Goal: Task Accomplishment & Management: Manage account settings

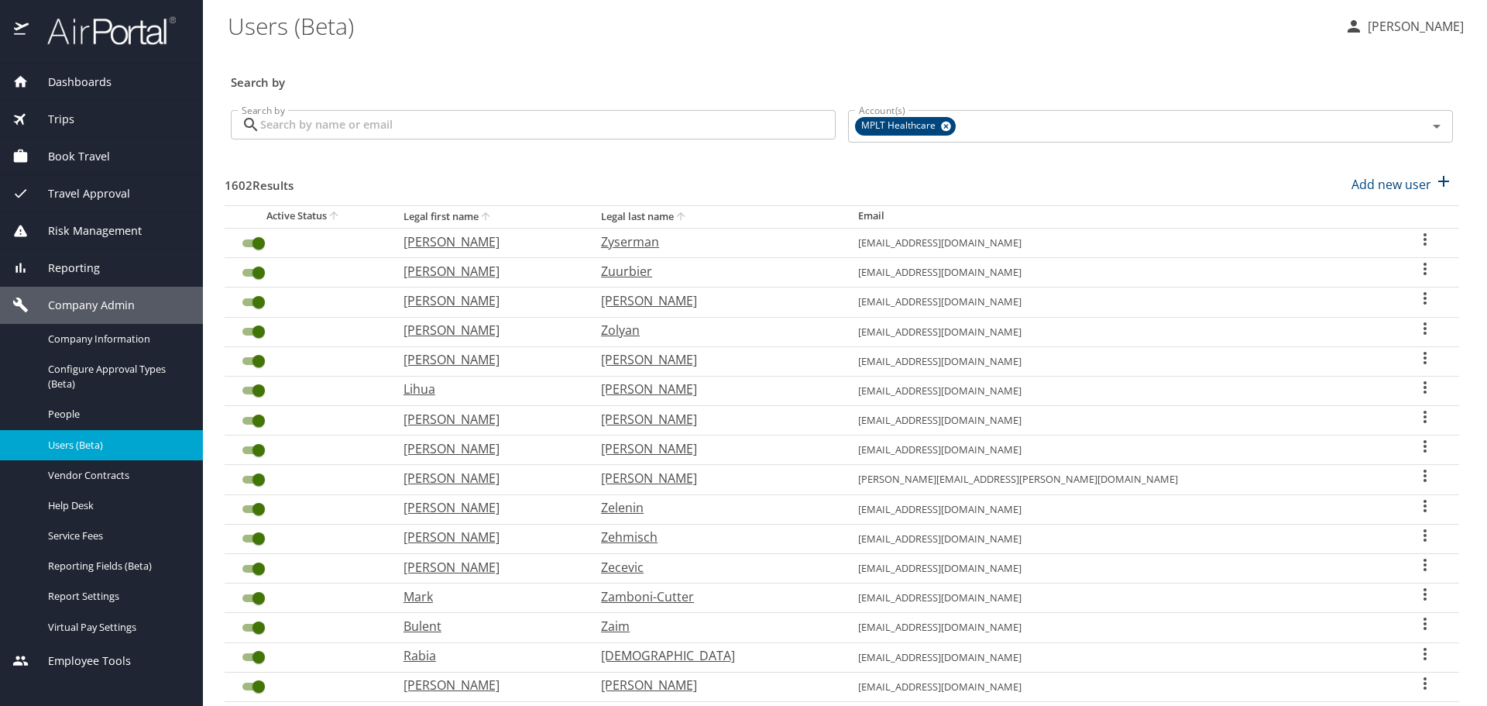
click at [701, 119] on input "Search by" at bounding box center [548, 124] width 576 height 29
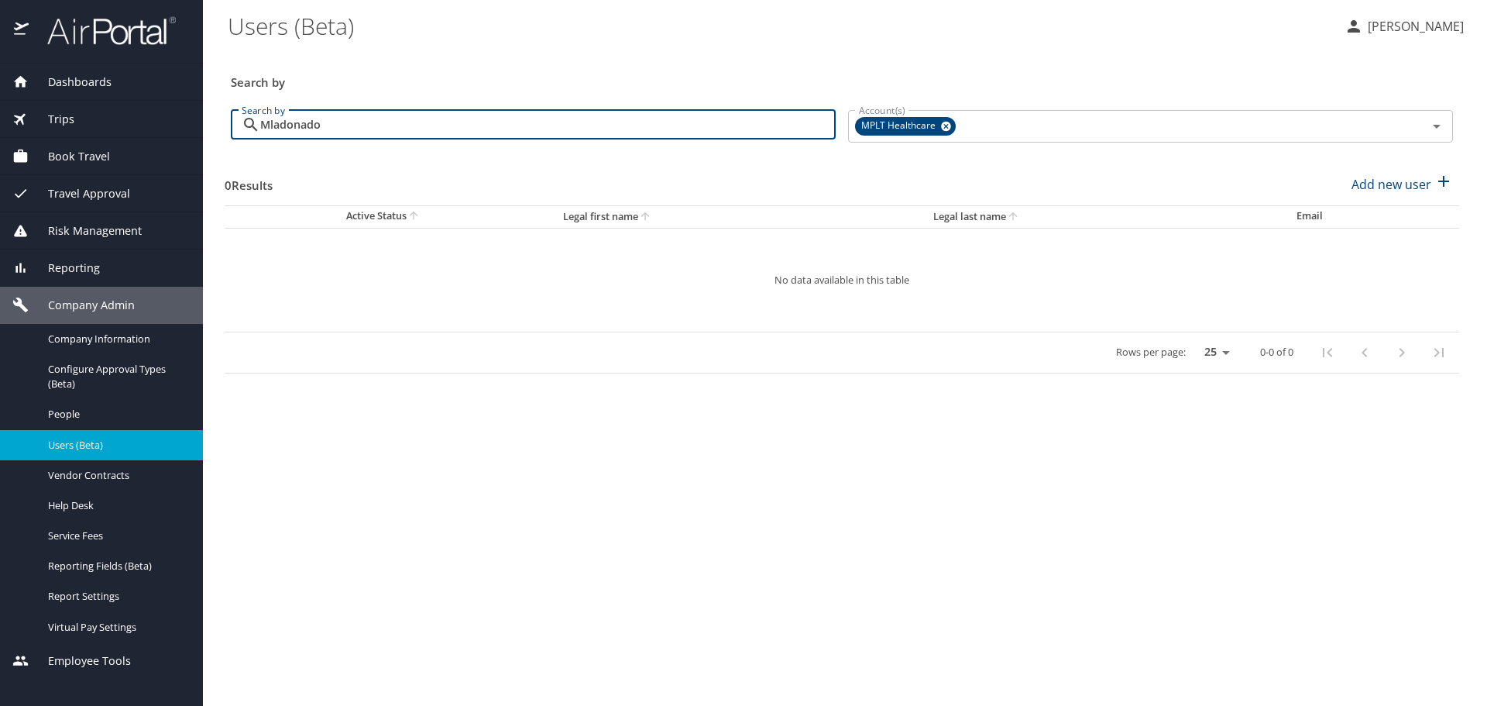
click at [284, 125] on input "Mladonado" at bounding box center [548, 124] width 576 height 29
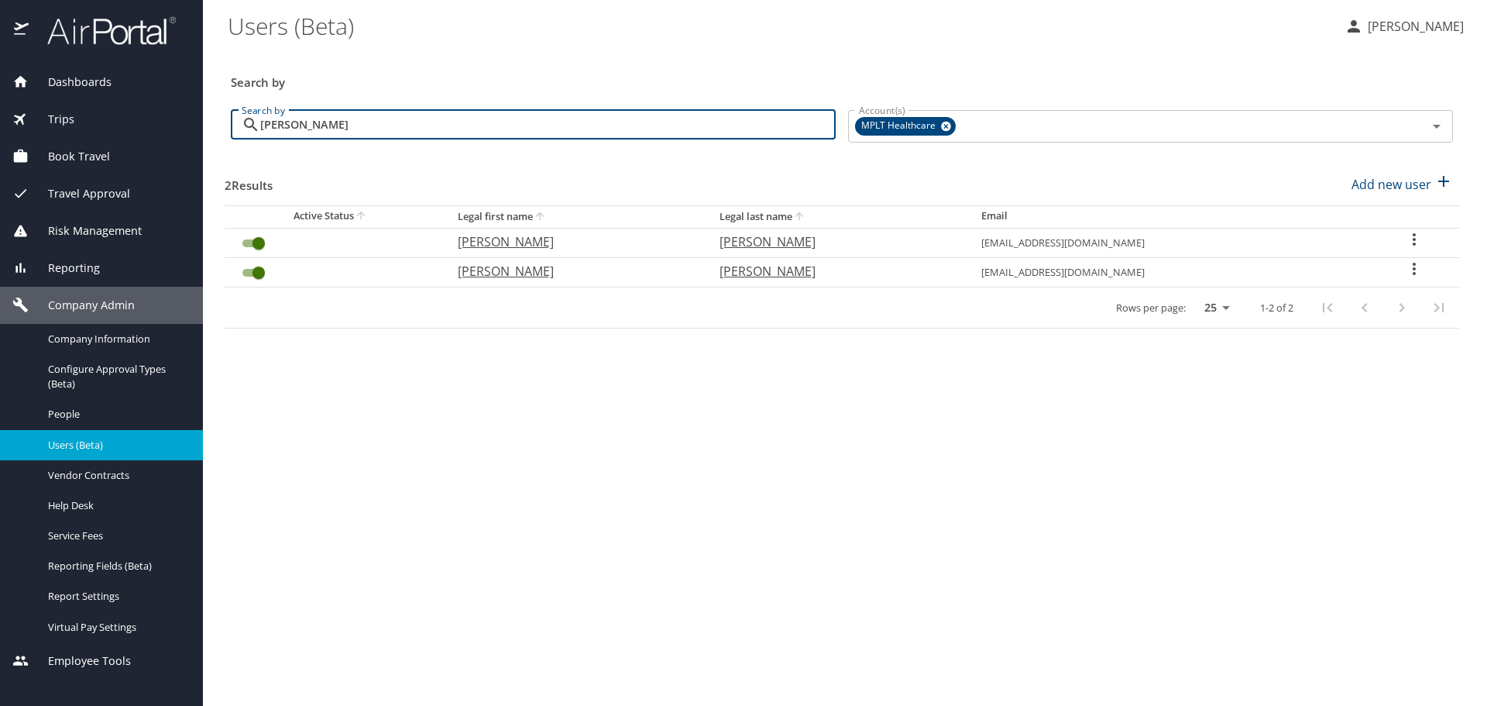
type input "[PERSON_NAME]"
click at [789, 273] on p "[PERSON_NAME]" at bounding box center [835, 271] width 231 height 19
select select "US"
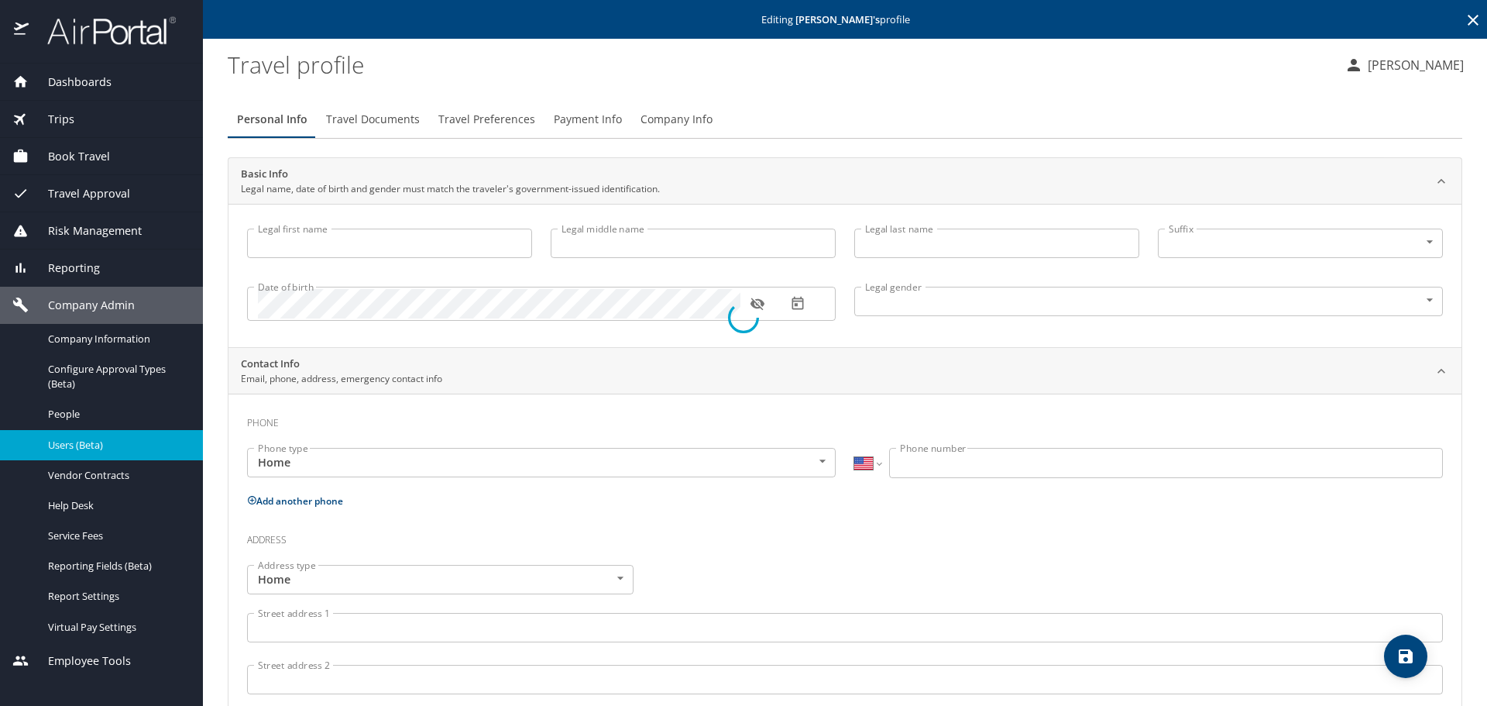
type input "[PERSON_NAME]"
type input "S"
type input "[PERSON_NAME]"
type input "[DEMOGRAPHIC_DATA]"
type input "[PERSON_NAME]"
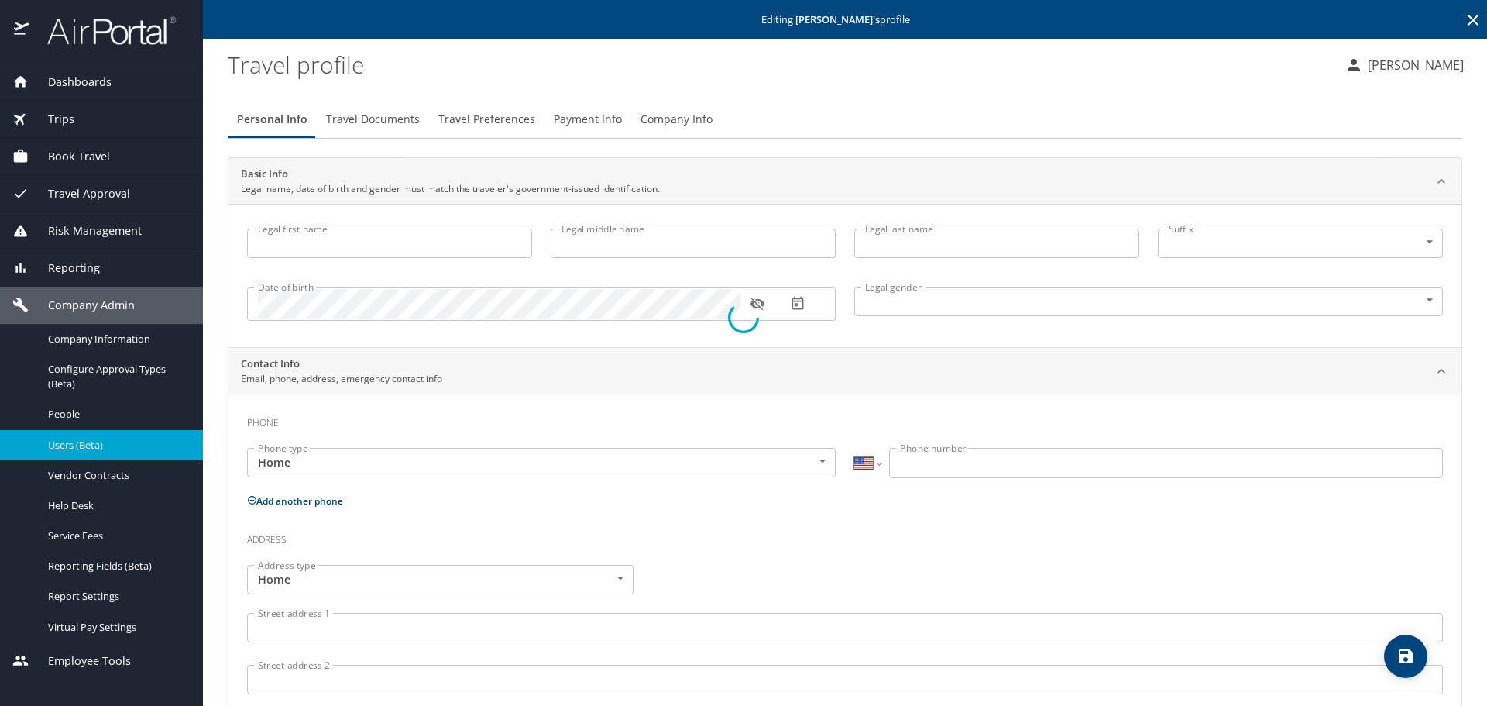
type input "[PERSON_NAME]"
type input "[PHONE_NUMBER]"
select select "US"
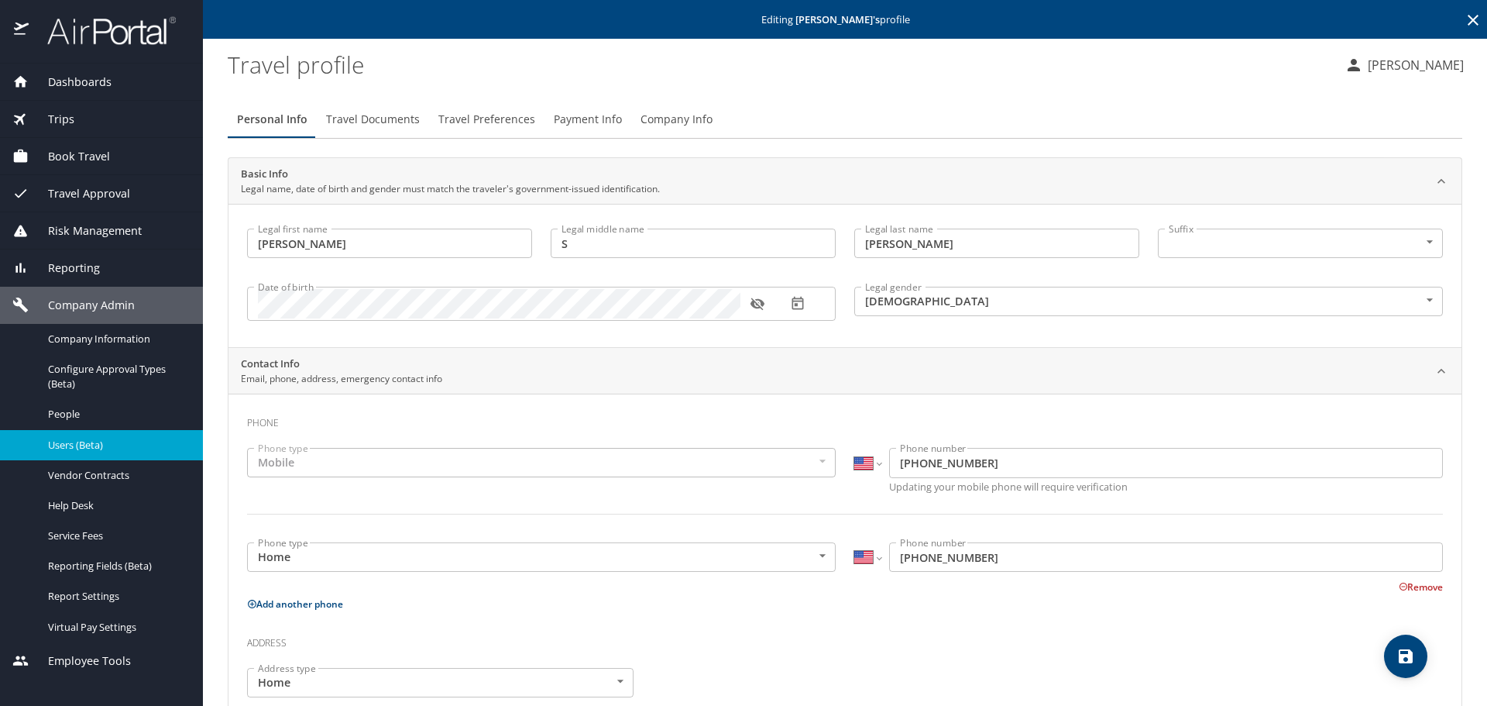
click at [449, 115] on span "Travel Preferences" at bounding box center [486, 119] width 97 height 19
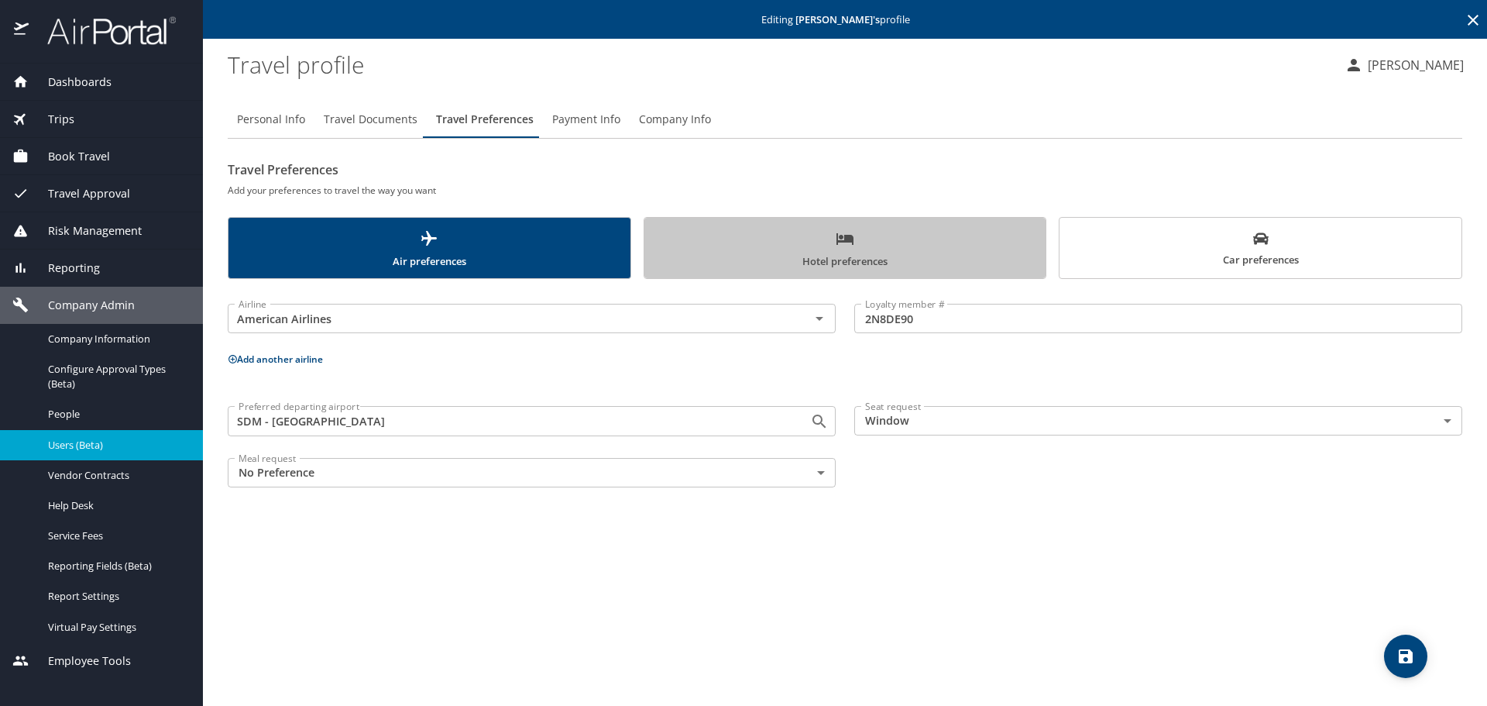
click at [727, 247] on span "Hotel preferences" at bounding box center [845, 249] width 383 height 41
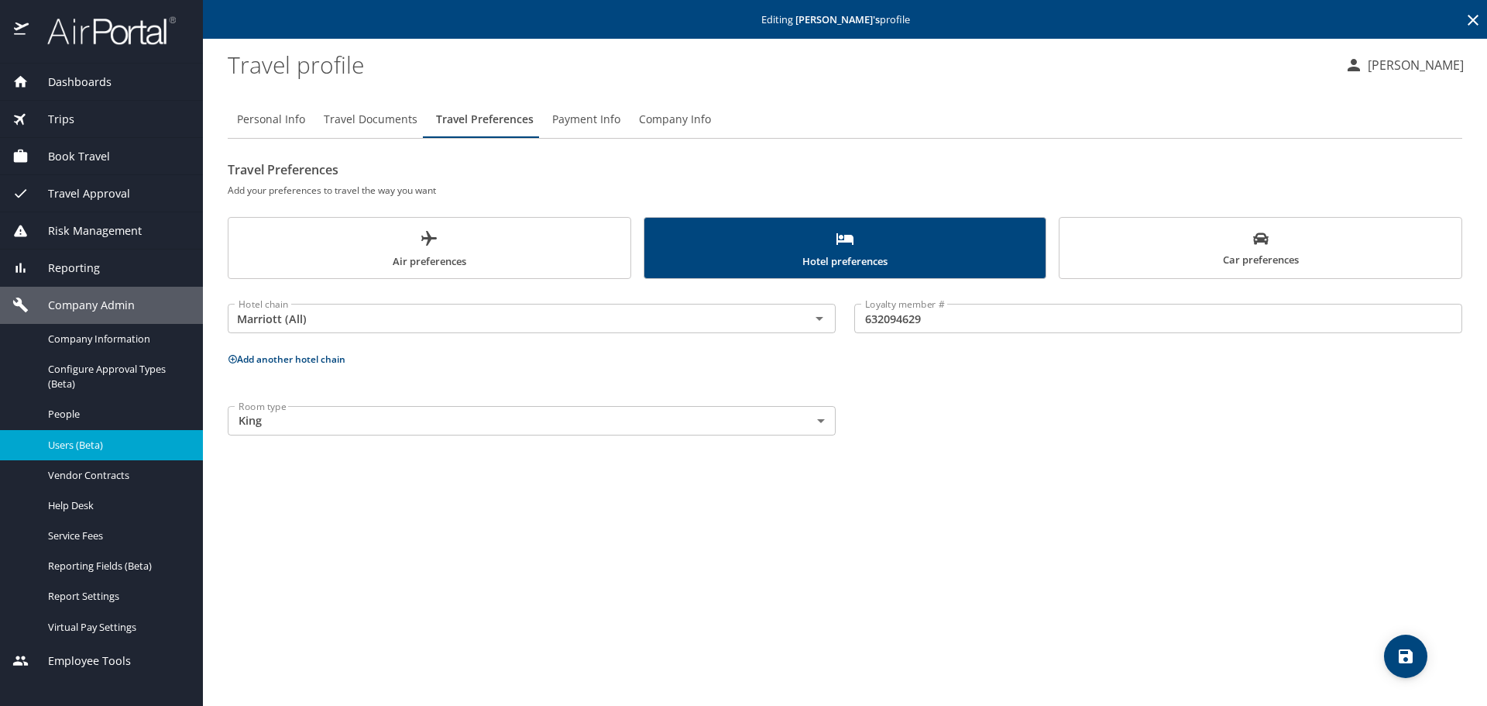
click at [1185, 248] on span "Car preferences" at bounding box center [1260, 250] width 383 height 38
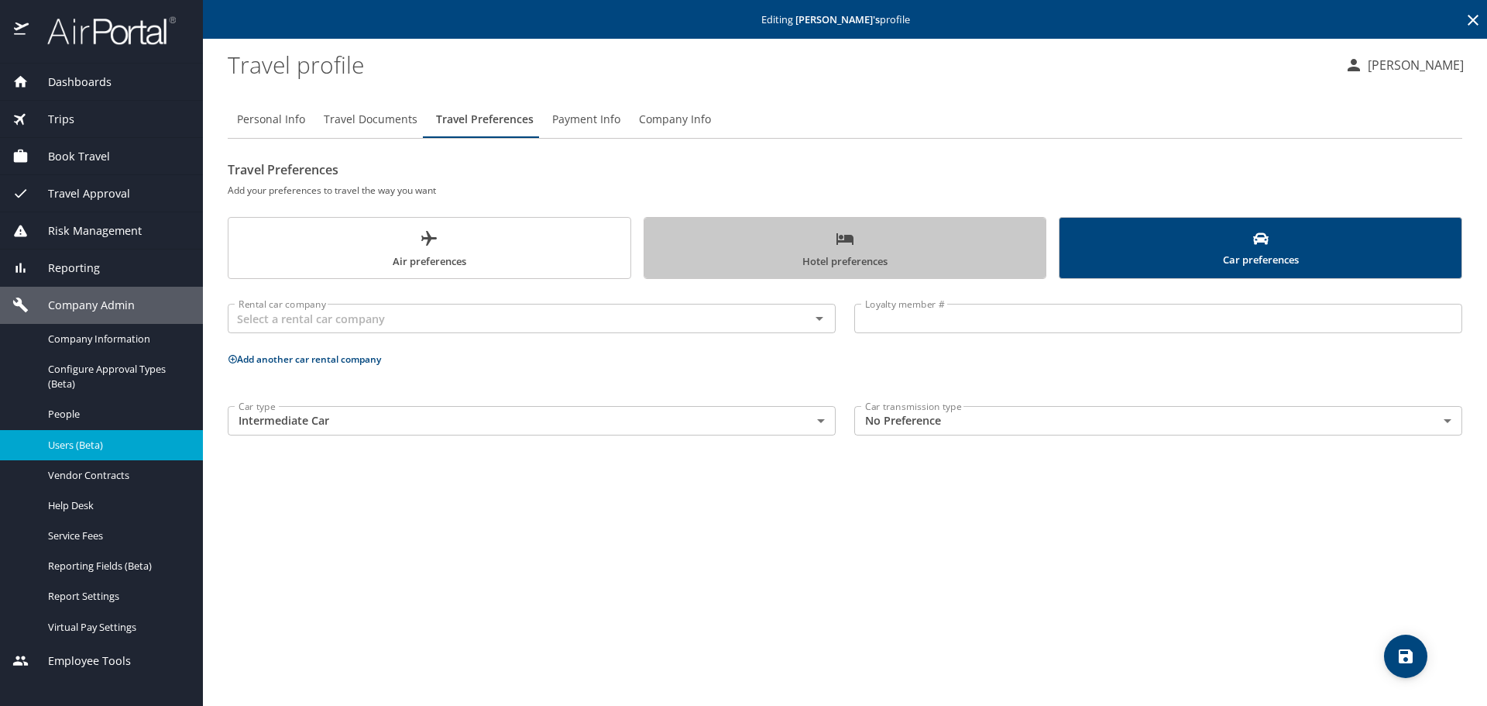
click at [746, 253] on span "Hotel preferences" at bounding box center [845, 249] width 383 height 41
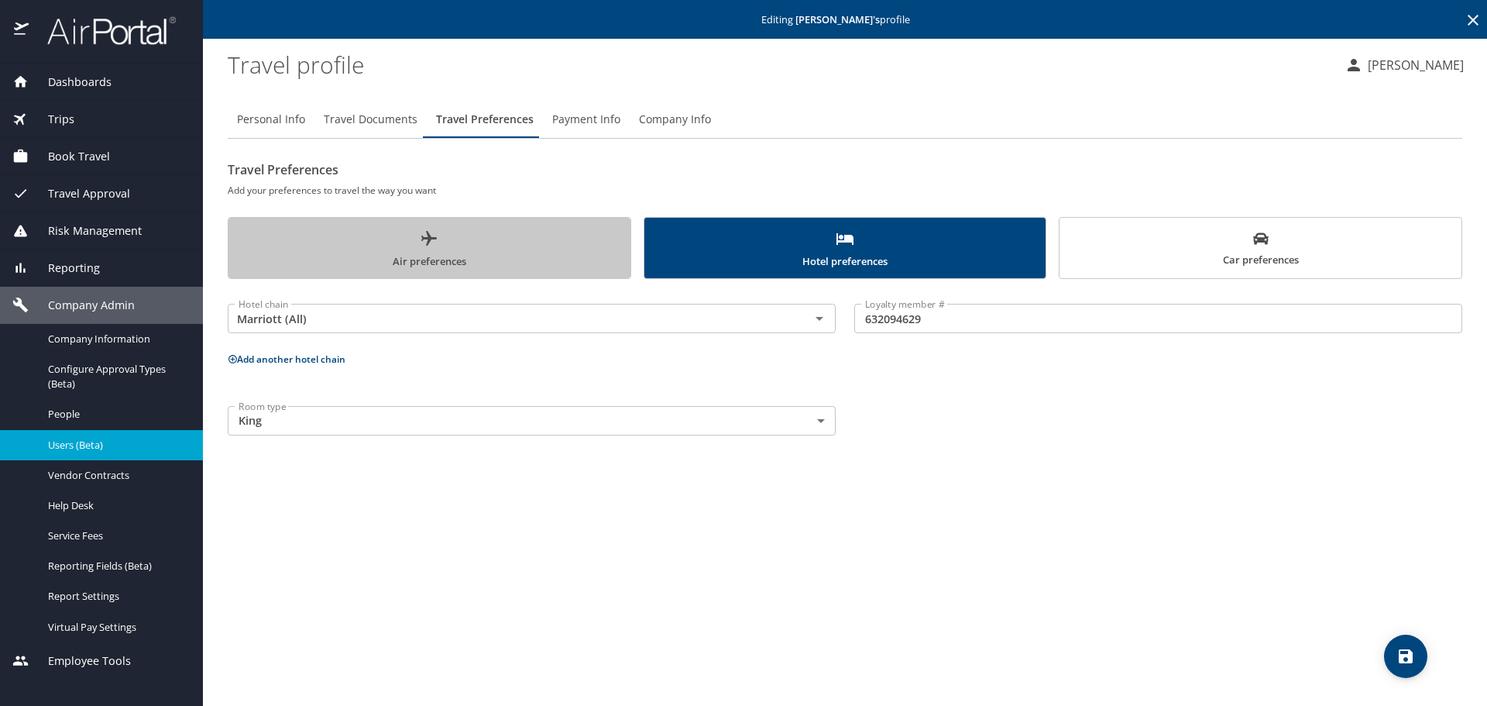
click at [527, 251] on span "Air preferences" at bounding box center [429, 249] width 383 height 41
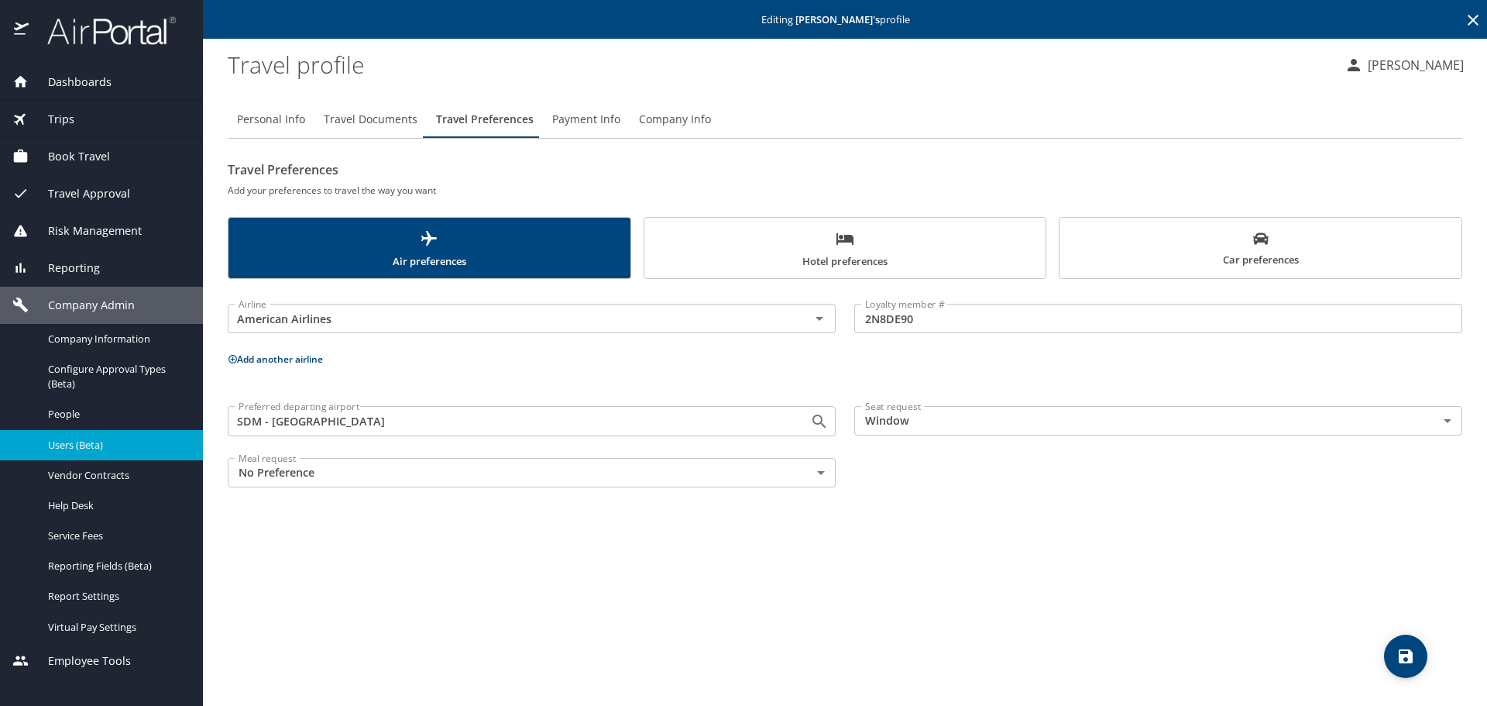
click at [1142, 246] on span "Car preferences" at bounding box center [1260, 250] width 383 height 38
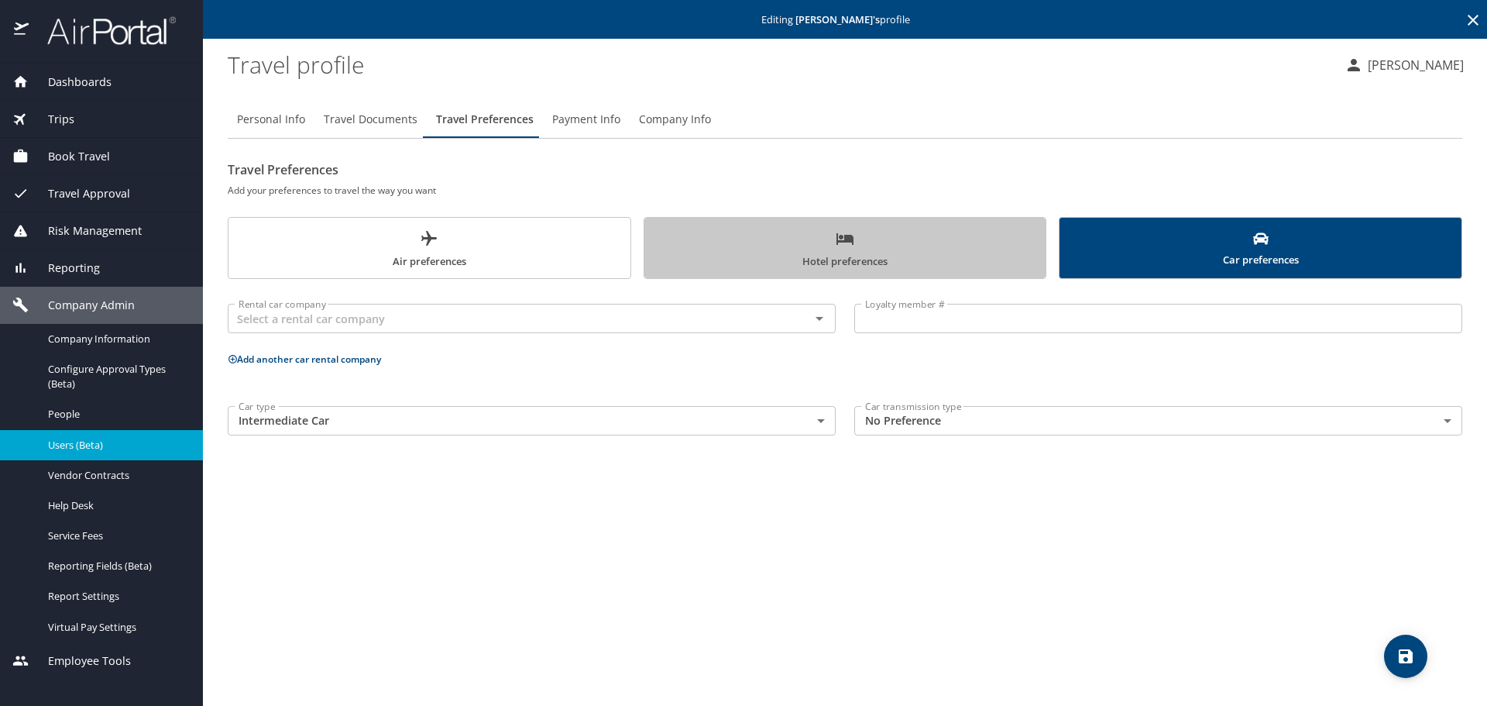
click at [900, 242] on span "Hotel preferences" at bounding box center [845, 249] width 383 height 41
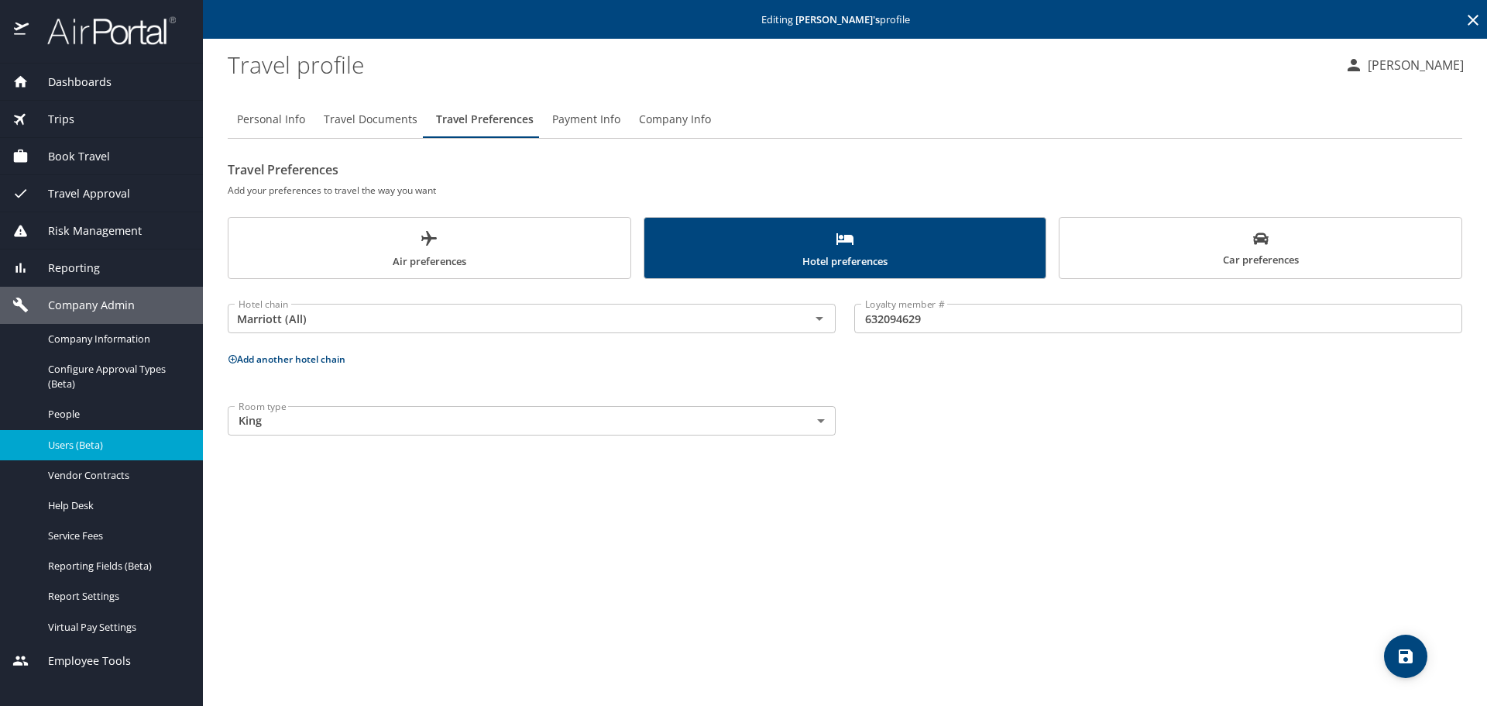
click at [472, 246] on span "Air preferences" at bounding box center [429, 249] width 383 height 41
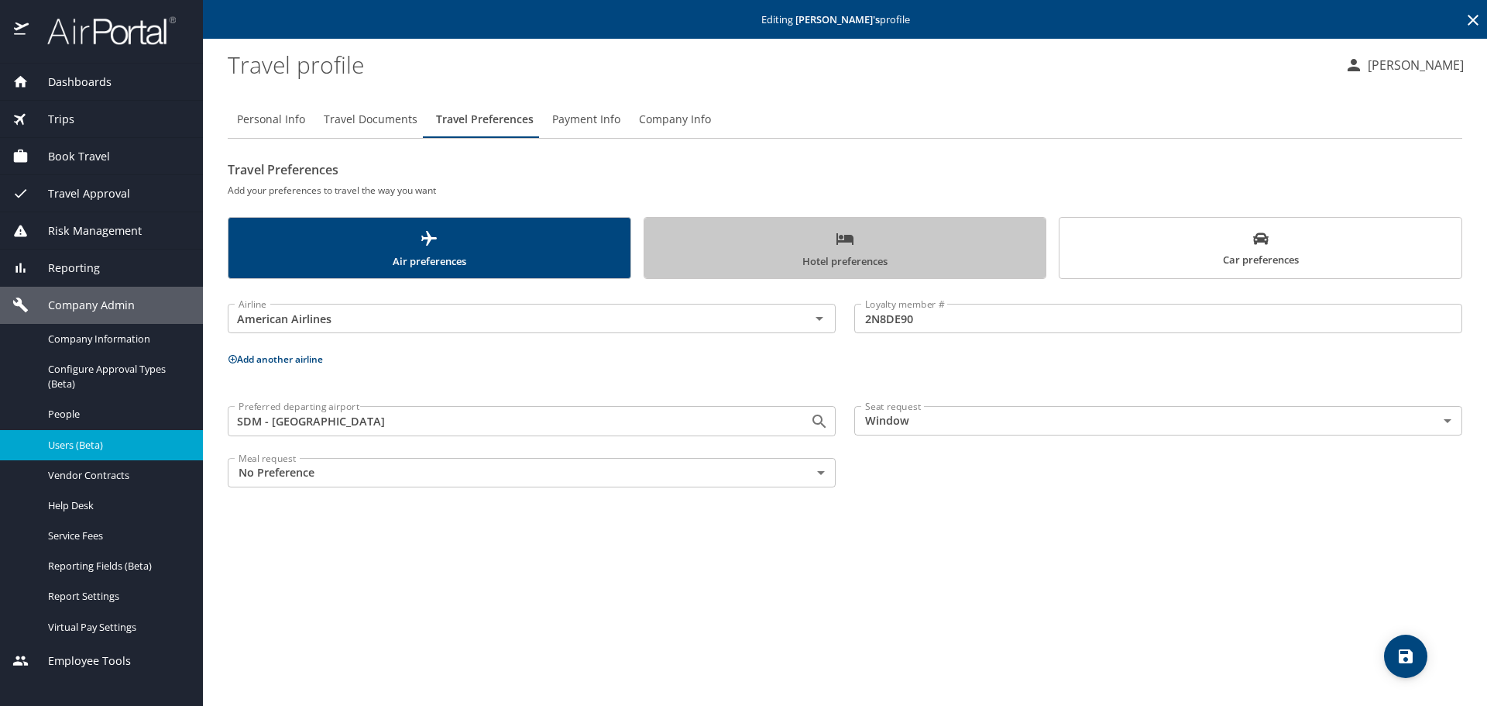
click at [724, 235] on span "Hotel preferences" at bounding box center [845, 249] width 383 height 41
